Goal: Find specific page/section: Find specific page/section

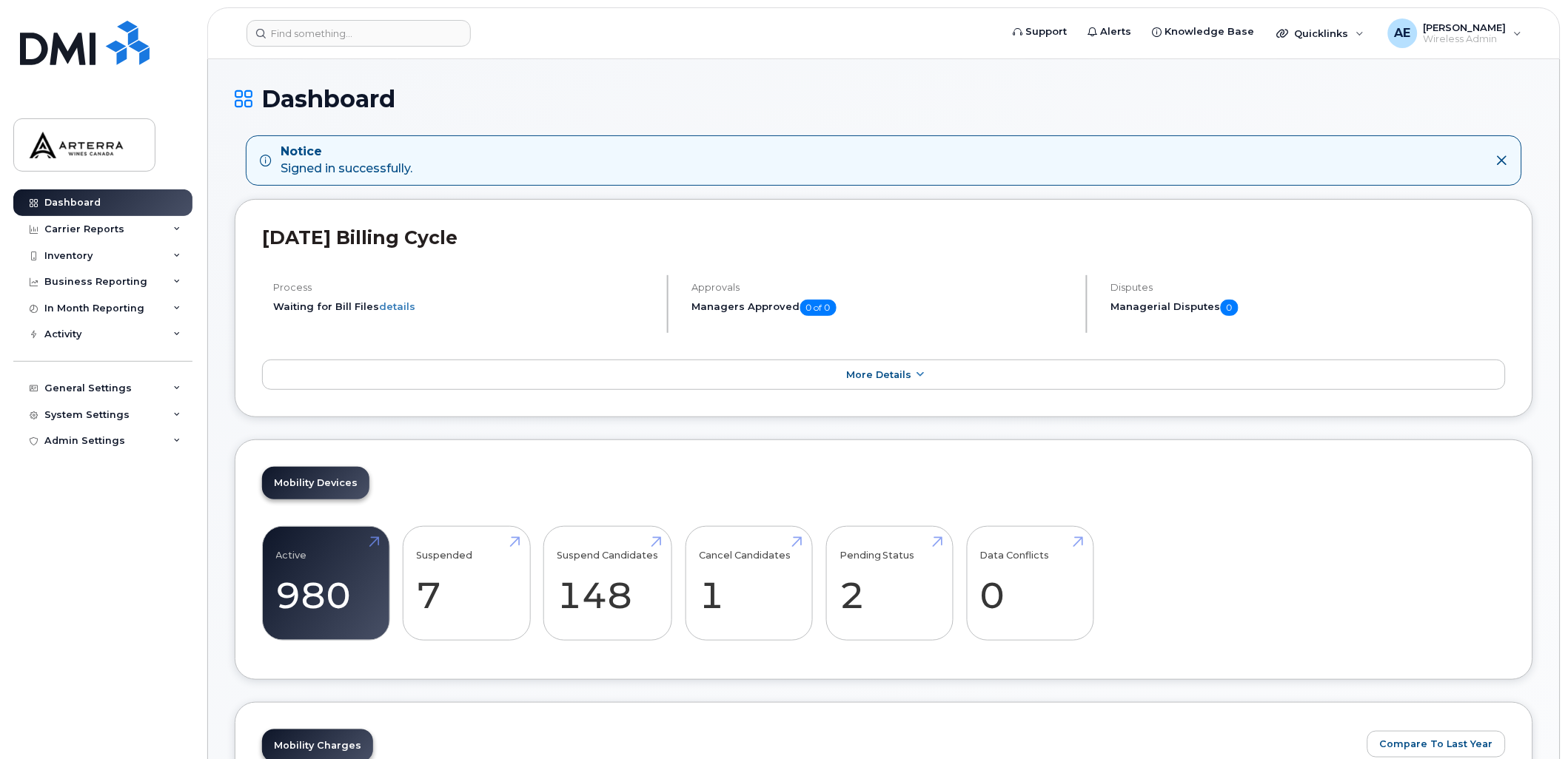
click at [1496, 157] on icon at bounding box center [1502, 161] width 12 height 12
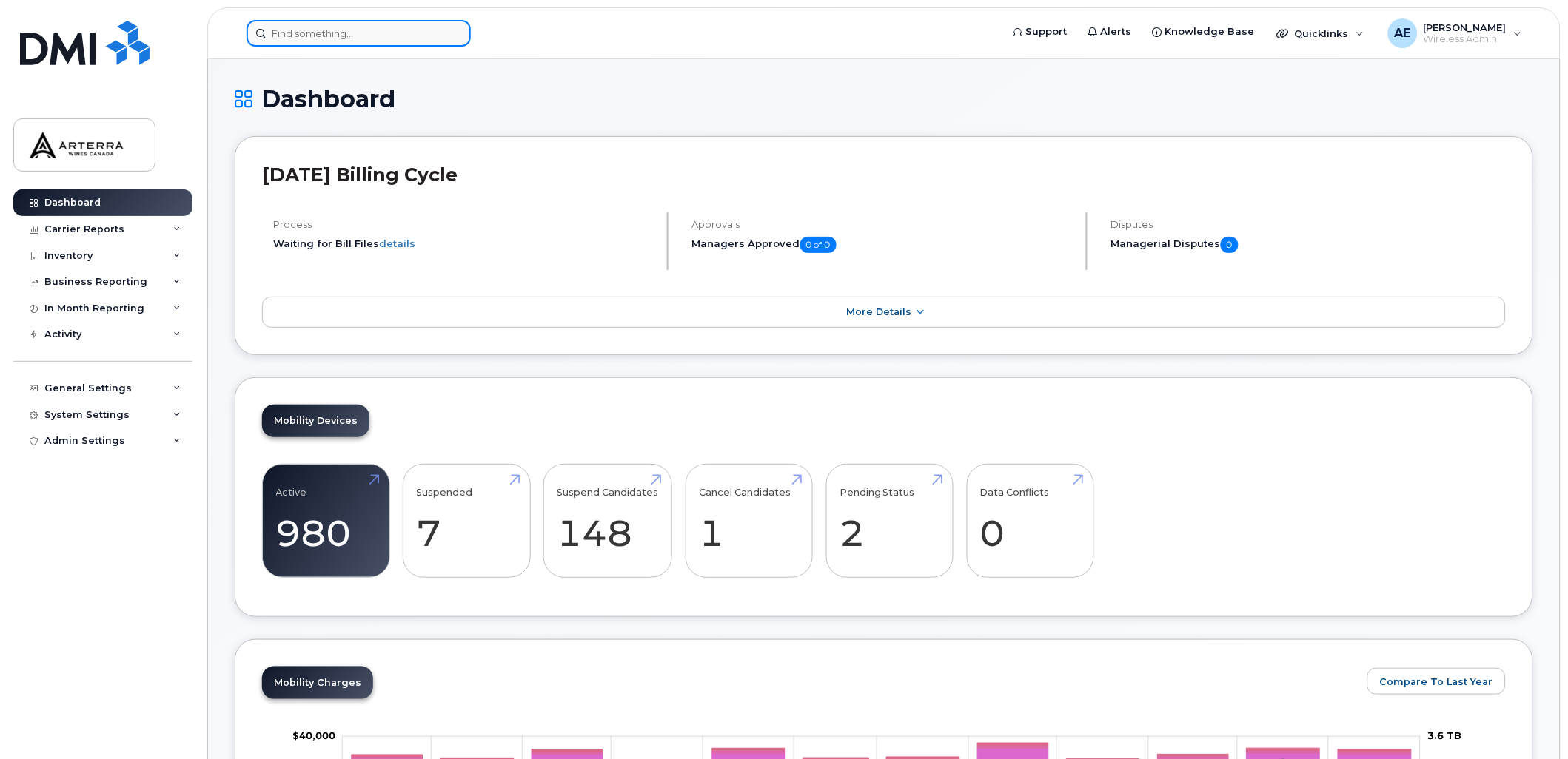
click at [351, 41] on input at bounding box center [358, 34] width 224 height 27
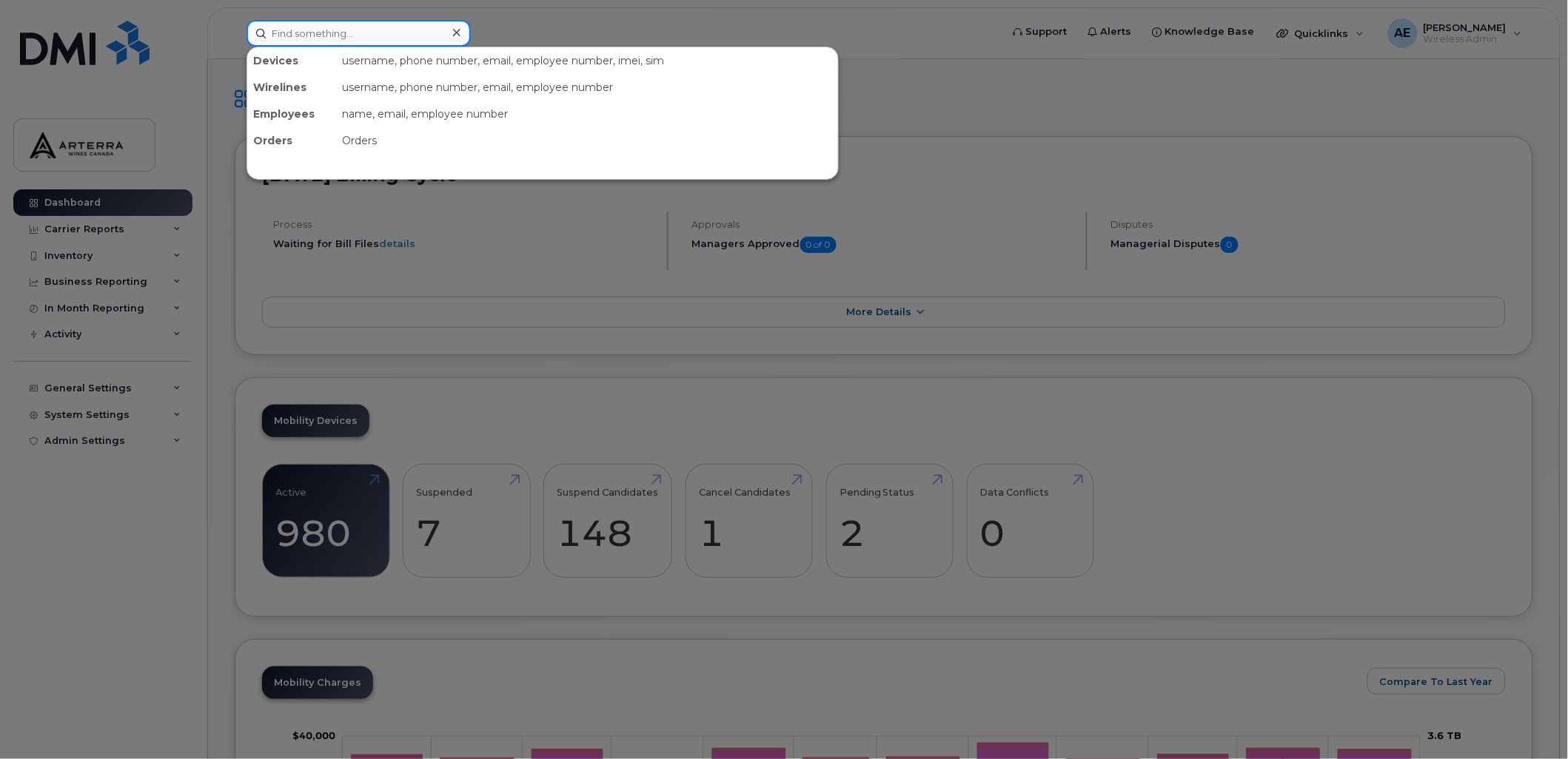
paste input "2895475308"
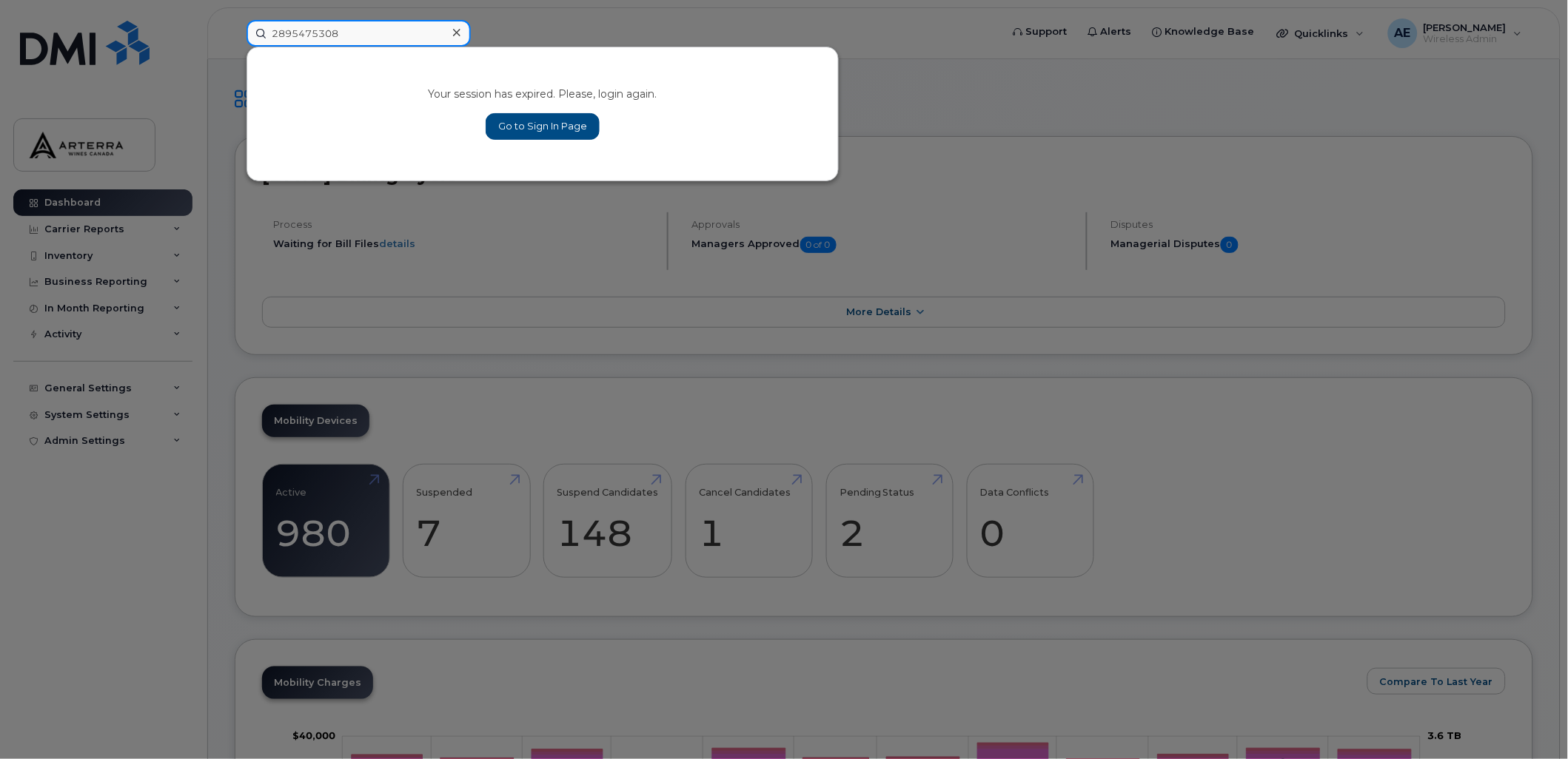
type input "2895475308"
click at [567, 119] on link "Go to Sign In Page" at bounding box center [542, 127] width 114 height 27
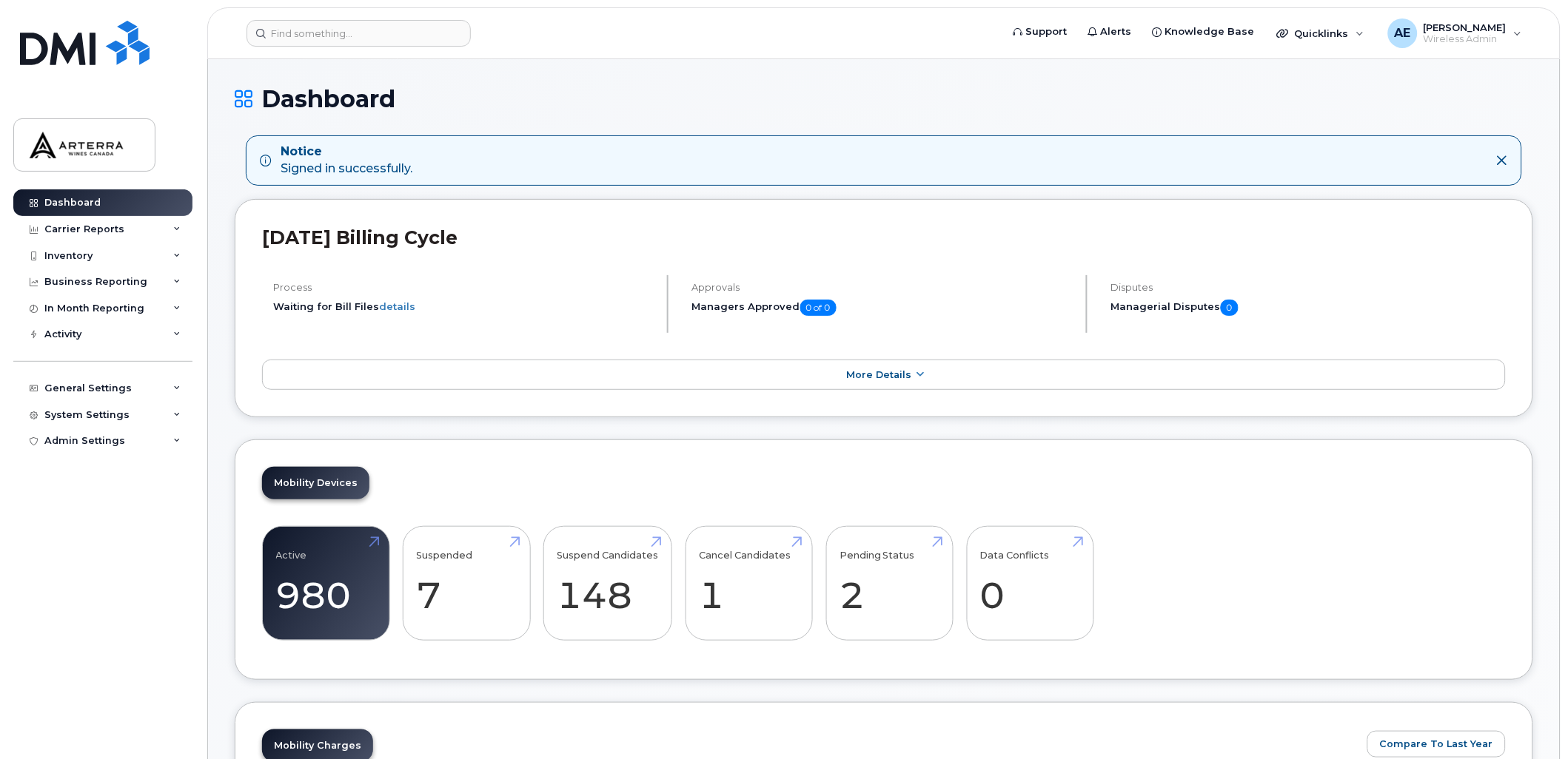
click at [1499, 157] on icon at bounding box center [1502, 161] width 12 height 12
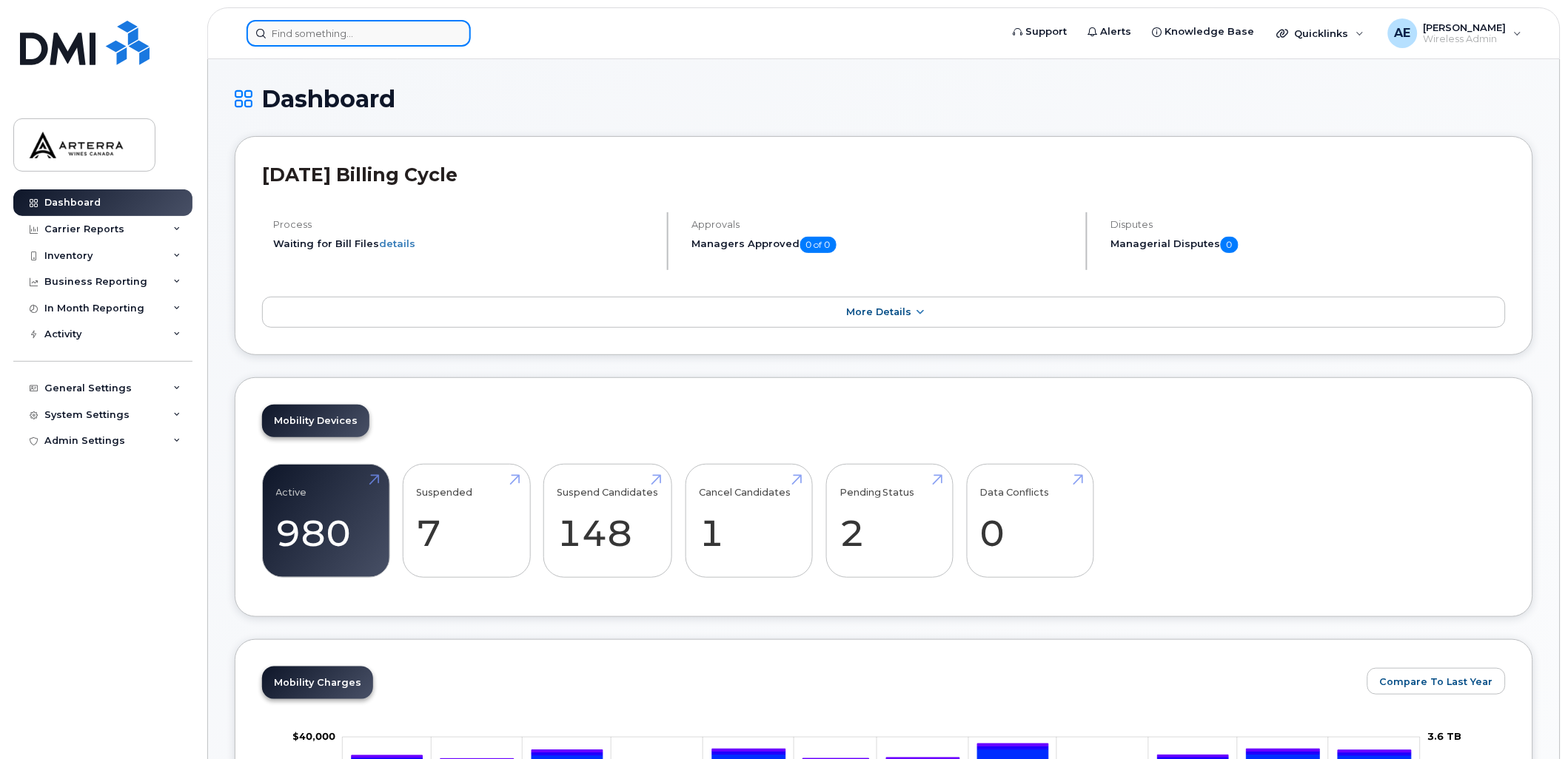
click at [401, 30] on input at bounding box center [358, 34] width 224 height 27
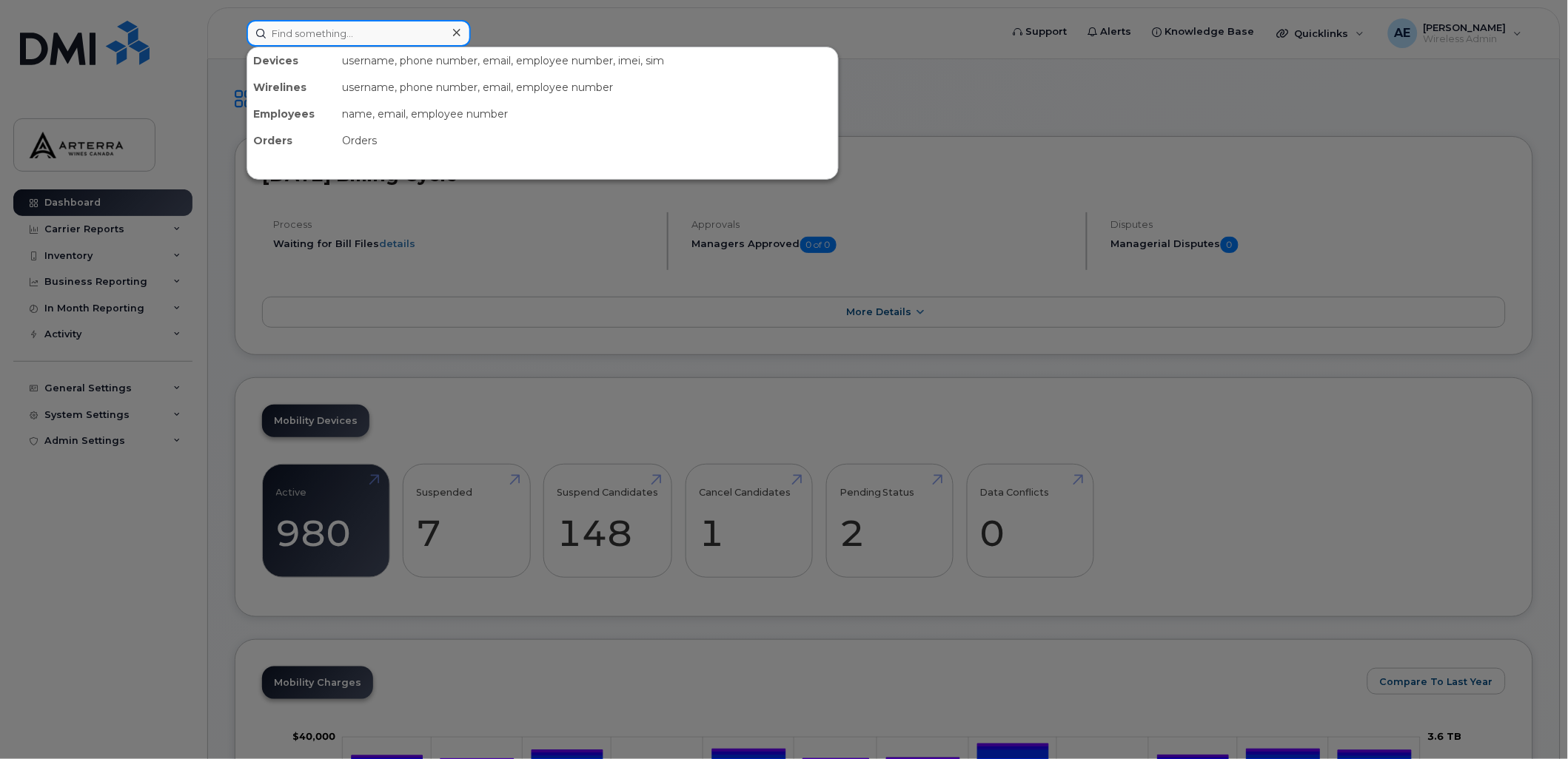
paste input "2895475308"
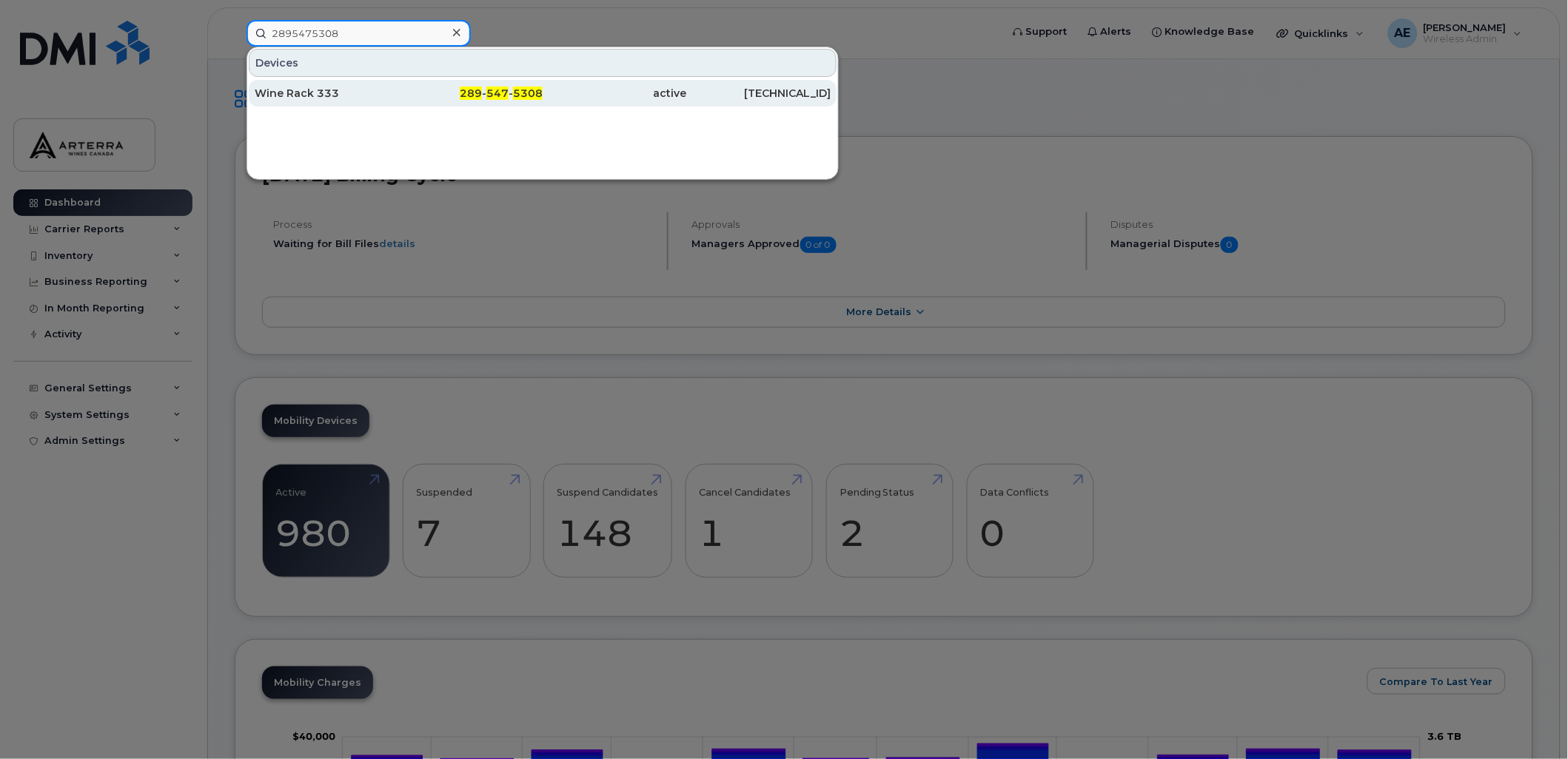
type input "2895475308"
click at [321, 92] on div "Wine Rack 333" at bounding box center [326, 94] width 145 height 15
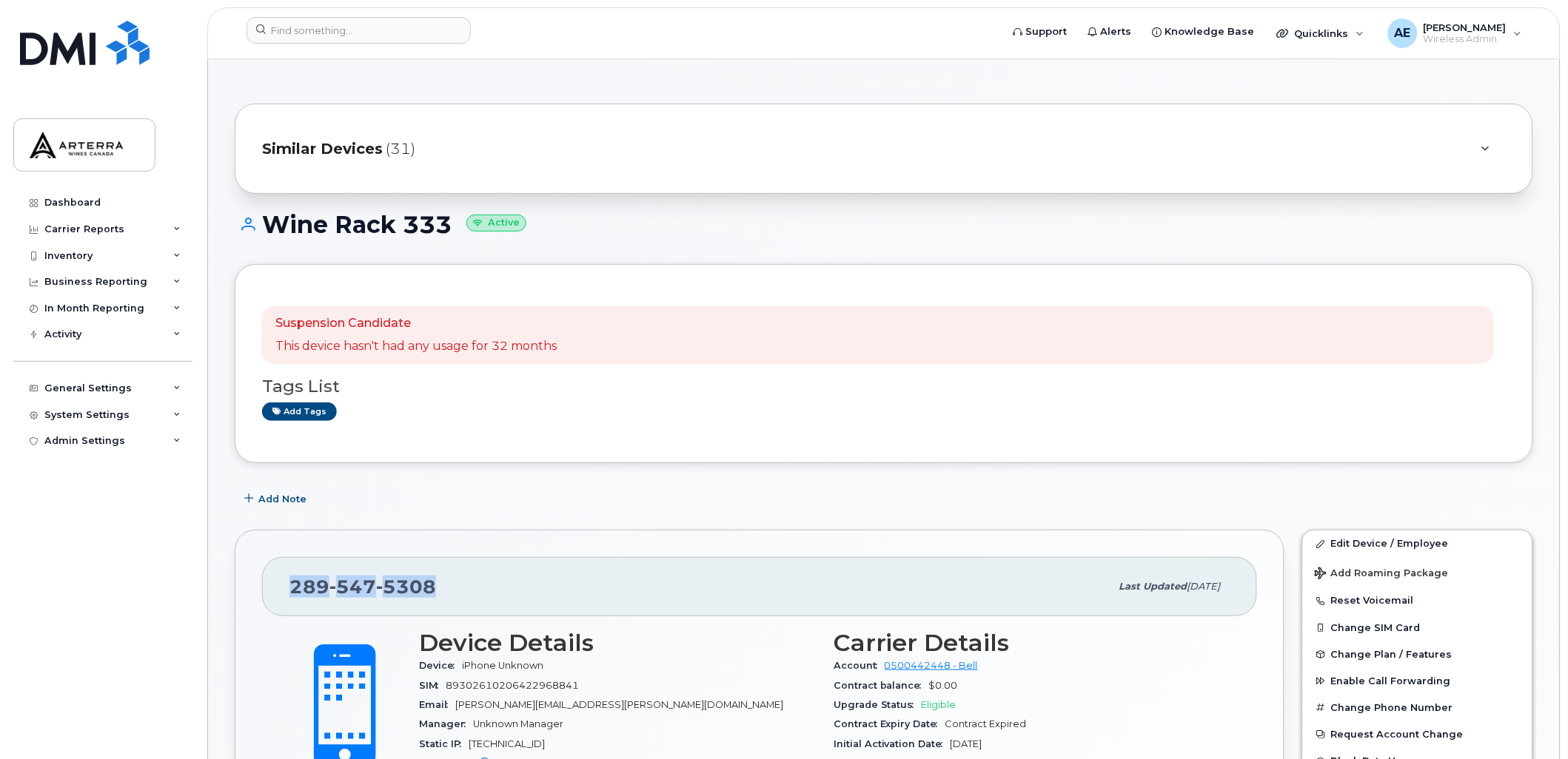
drag, startPoint x: 419, startPoint y: 588, endPoint x: 261, endPoint y: 592, distance: 158.1
click at [262, 592] on div "289 547 5308 Last updated Aug 26, 2025" at bounding box center [759, 587] width 995 height 59
drag, startPoint x: 261, startPoint y: 592, endPoint x: 321, endPoint y: 587, distance: 60.2
copy span "289 547 5308"
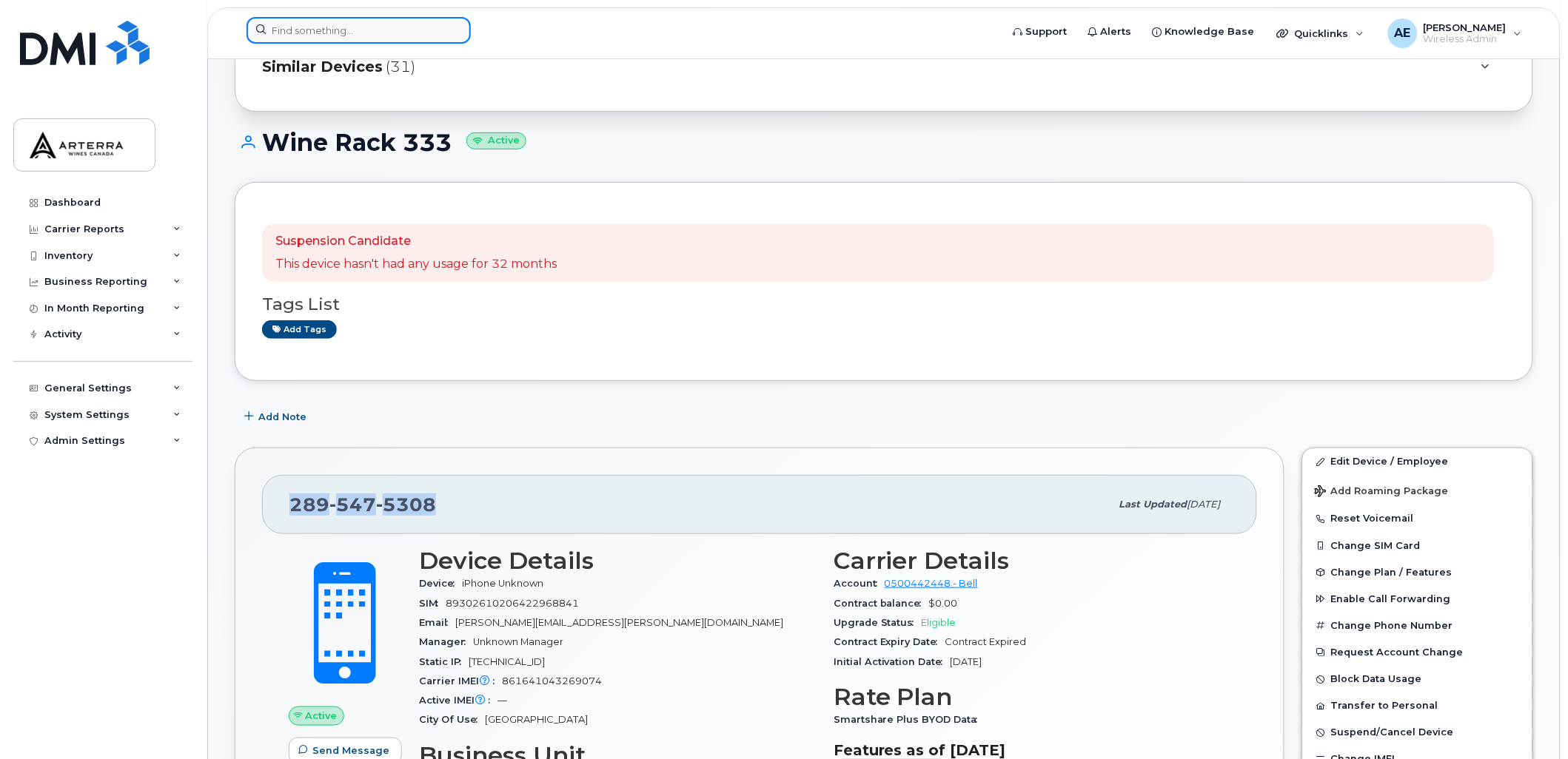
click at [398, 31] on input at bounding box center [358, 30] width 224 height 27
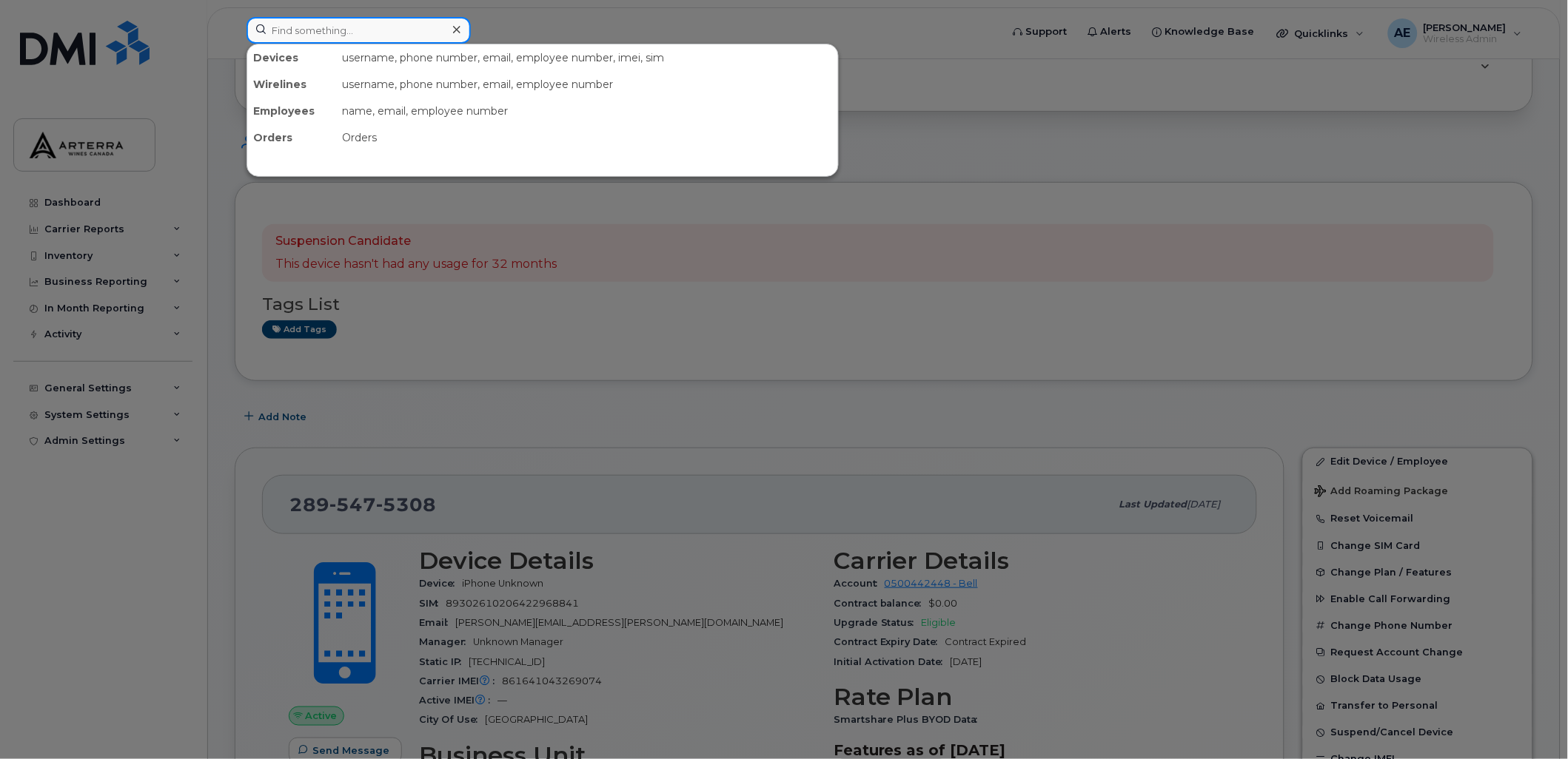
paste input "2895475792"
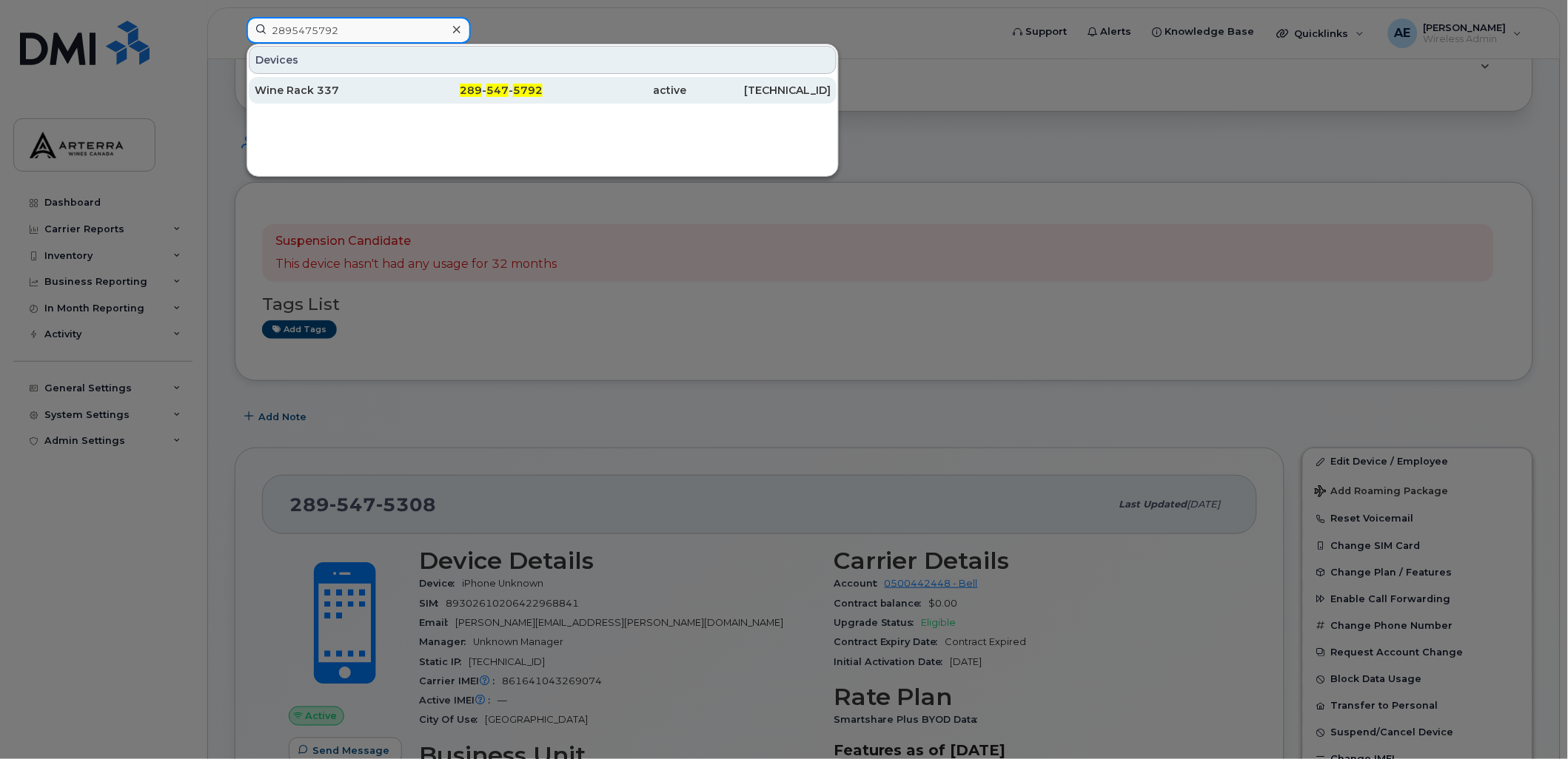
type input "2895475792"
click at [311, 86] on div "Wine Rack 337" at bounding box center [326, 90] width 145 height 15
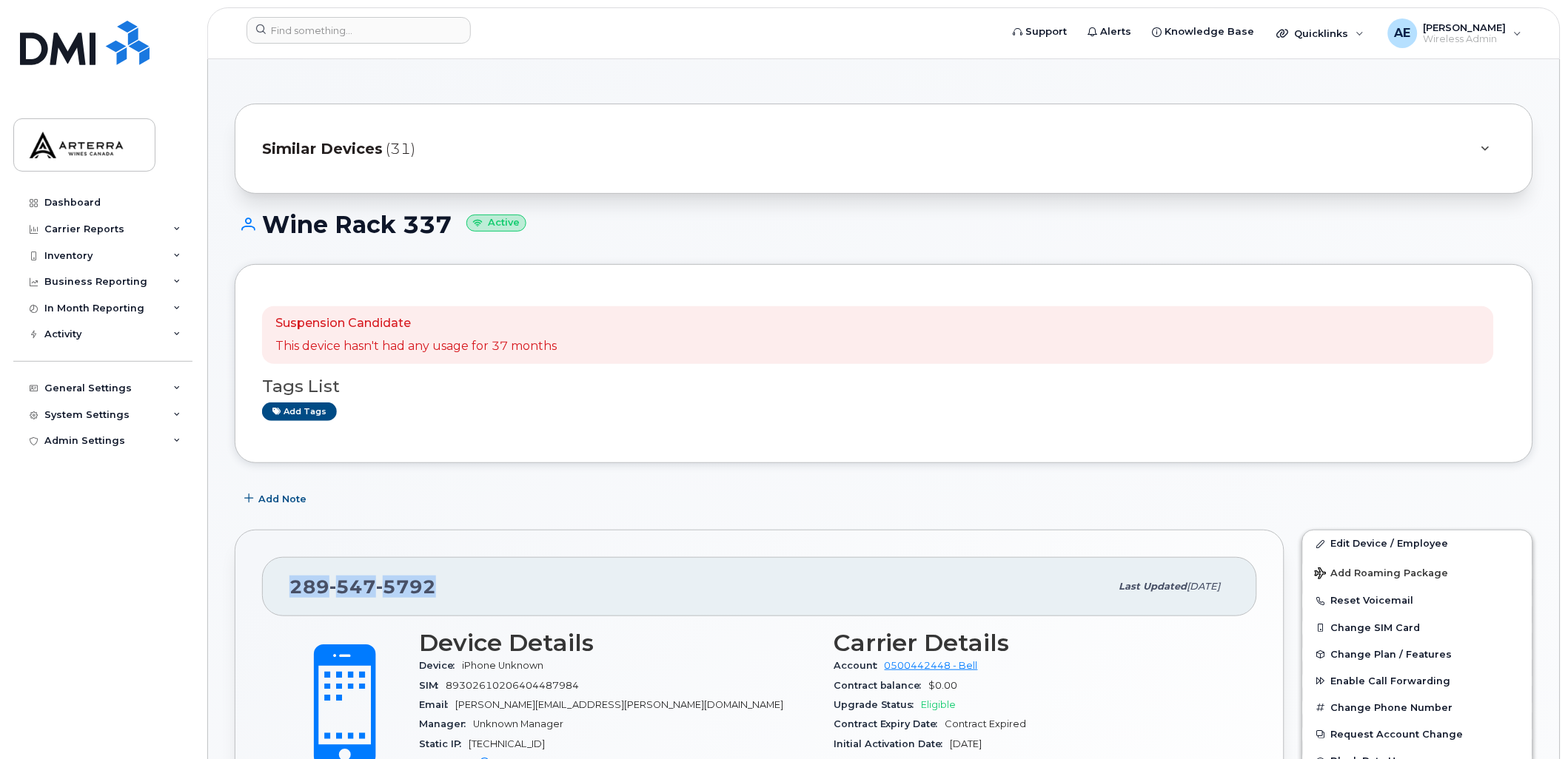
drag, startPoint x: 435, startPoint y: 579, endPoint x: 289, endPoint y: 577, distance: 146.0
click at [289, 577] on div "[PHONE_NUMBER]" at bounding box center [699, 587] width 821 height 31
drag, startPoint x: 289, startPoint y: 577, endPoint x: 298, endPoint y: 577, distance: 9.0
copy span "[PHONE_NUMBER]"
click at [539, 526] on div "[PHONE_NUMBER] Last updated [DATE] Active Send Message 0.00 Bytes  used 0.00 By…" at bounding box center [759, 766] width 1067 height 491
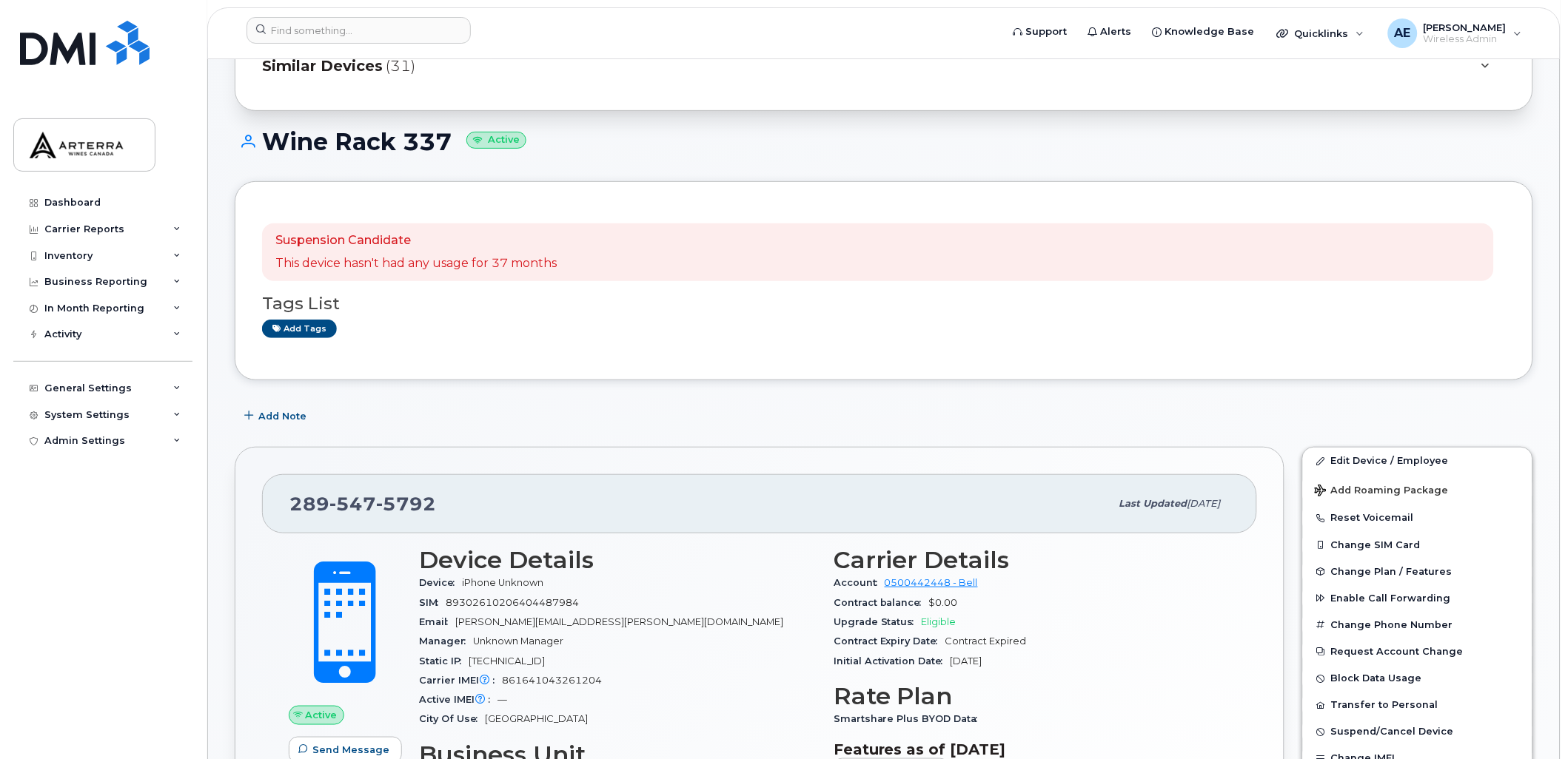
scroll to position [82, 0]
